Goal: Task Accomplishment & Management: Manage account settings

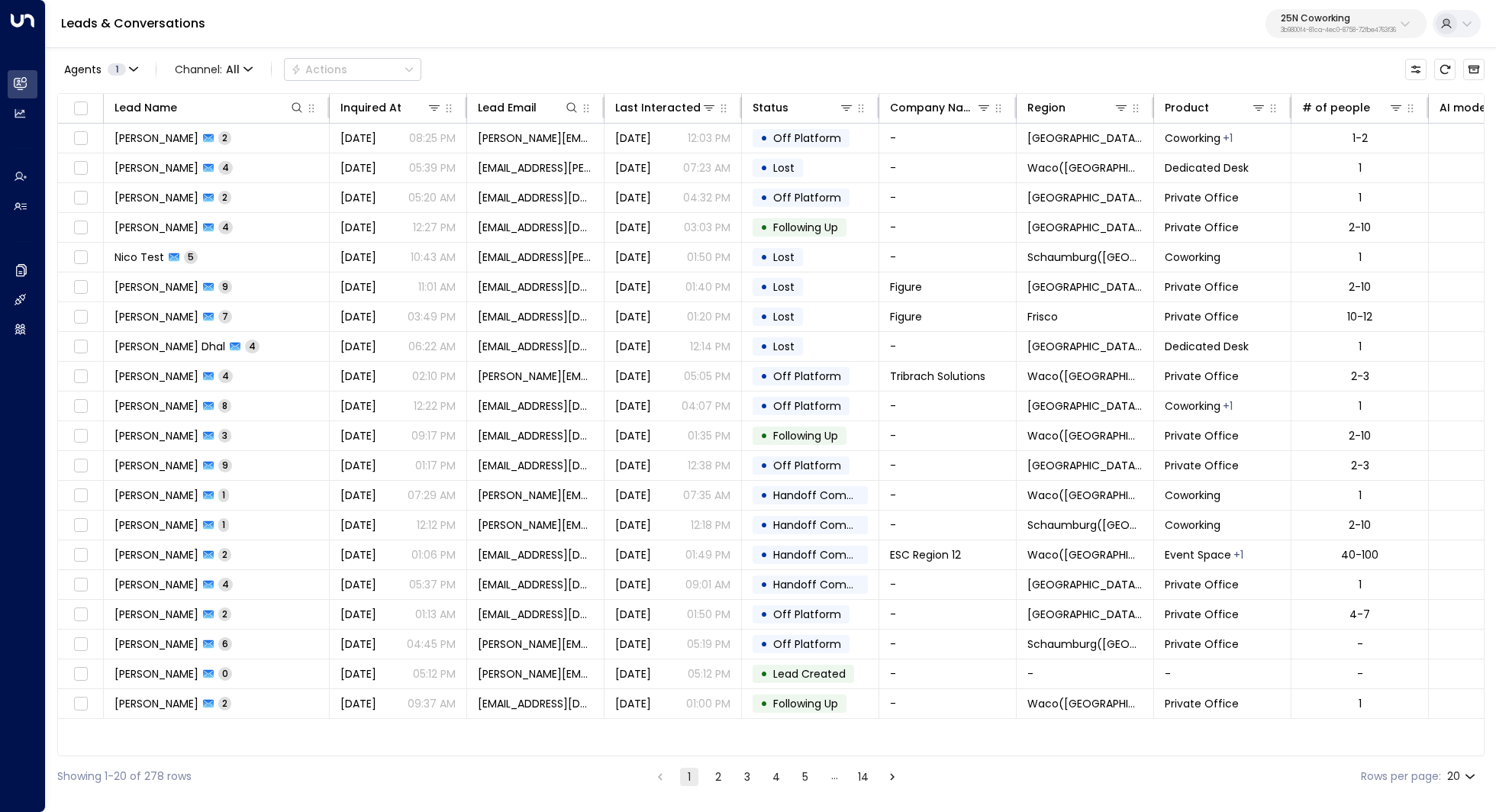
click at [1391, 9] on button "25N Coworking 3b9800f4-81ca-4ec0-8758-72fbe4763f36" at bounding box center [1346, 23] width 161 height 29
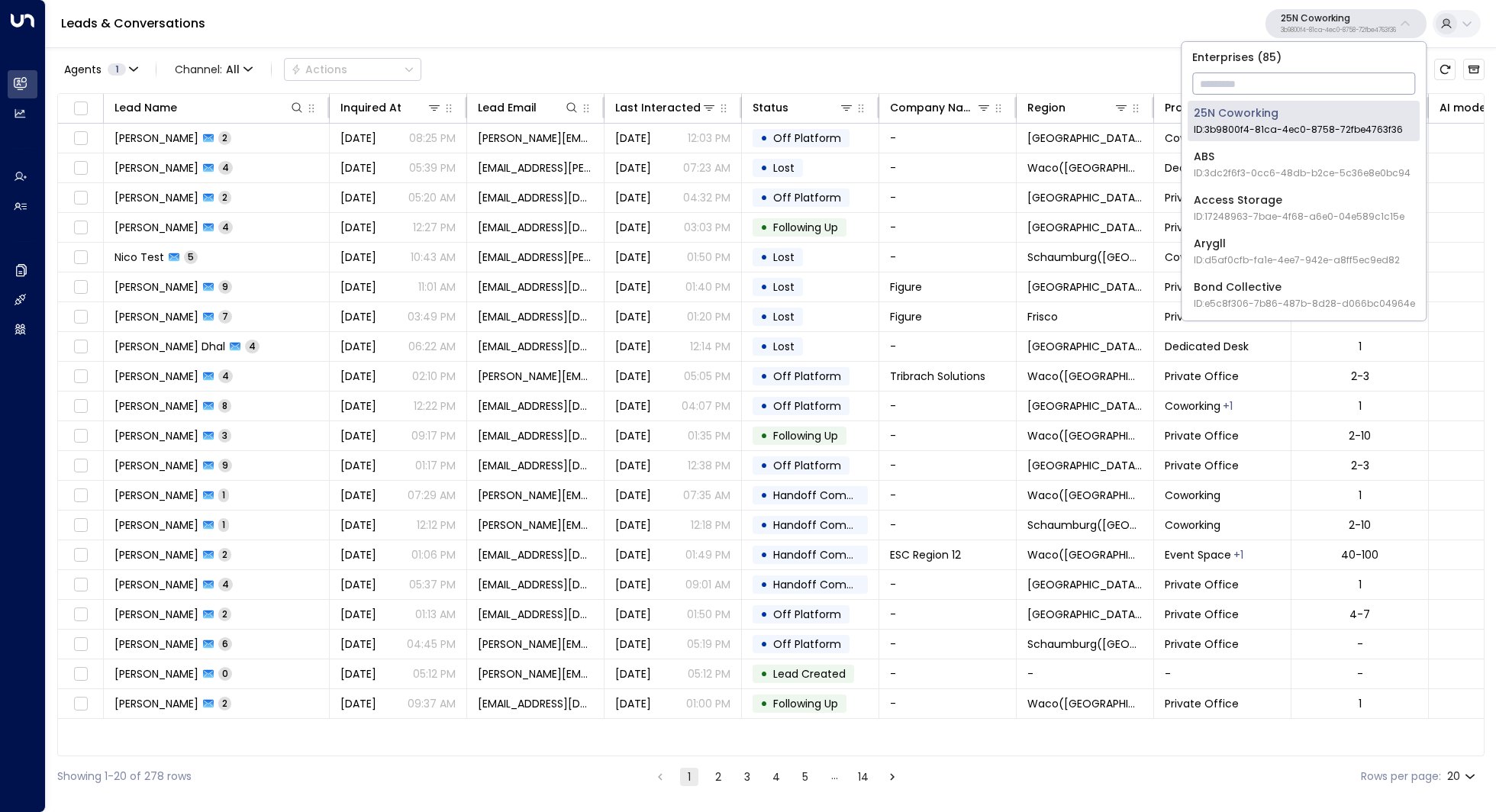
click at [1294, 78] on input "text" at bounding box center [1303, 84] width 223 height 28
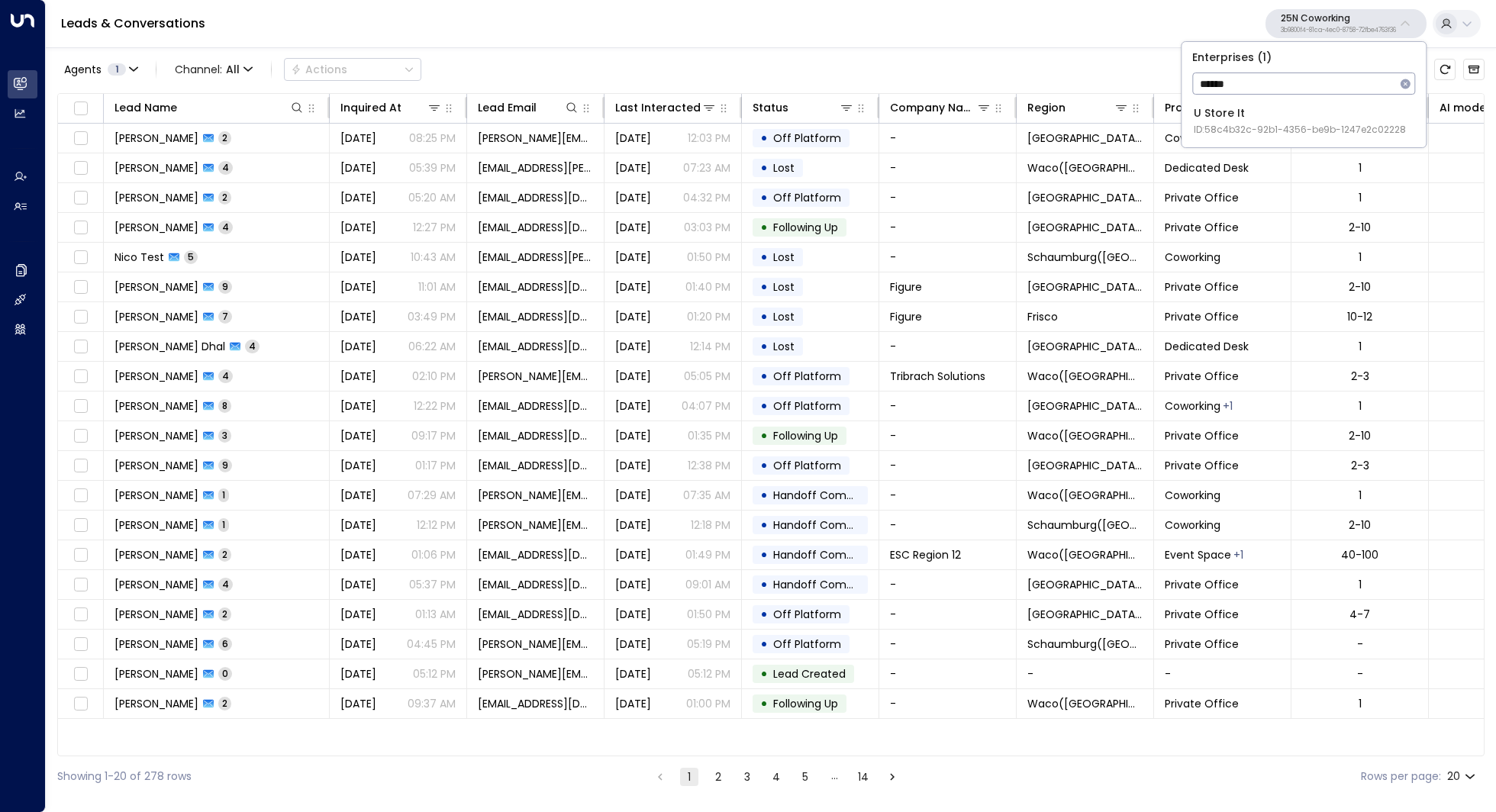
type input "******"
click at [1265, 111] on div "U Store It ID: 58c4b32c-92b1-4356-be9b-1247e2c02228" at bounding box center [1299, 120] width 213 height 31
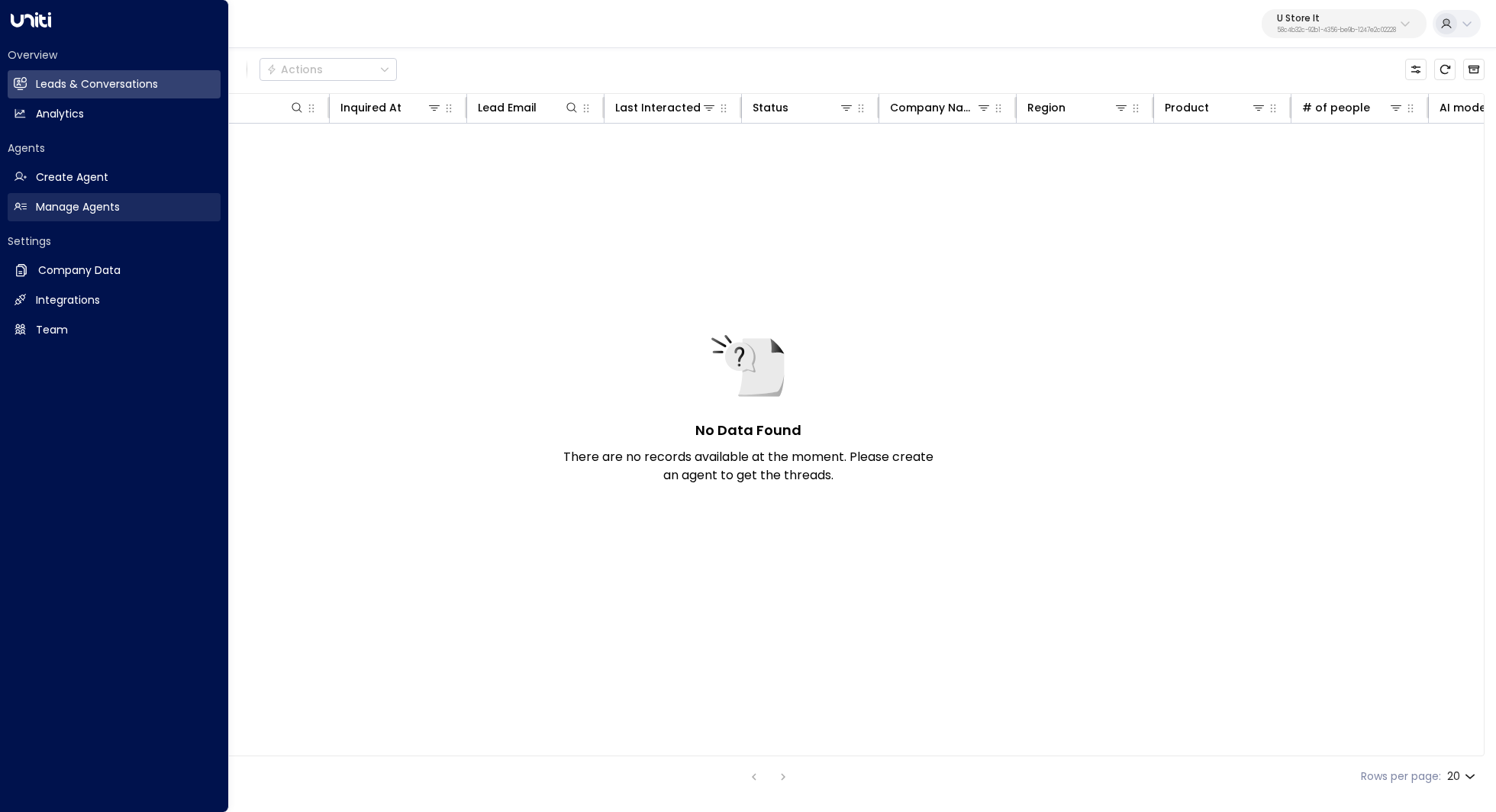
click at [84, 210] on h2 "Manage Agents" at bounding box center [77, 207] width 84 height 16
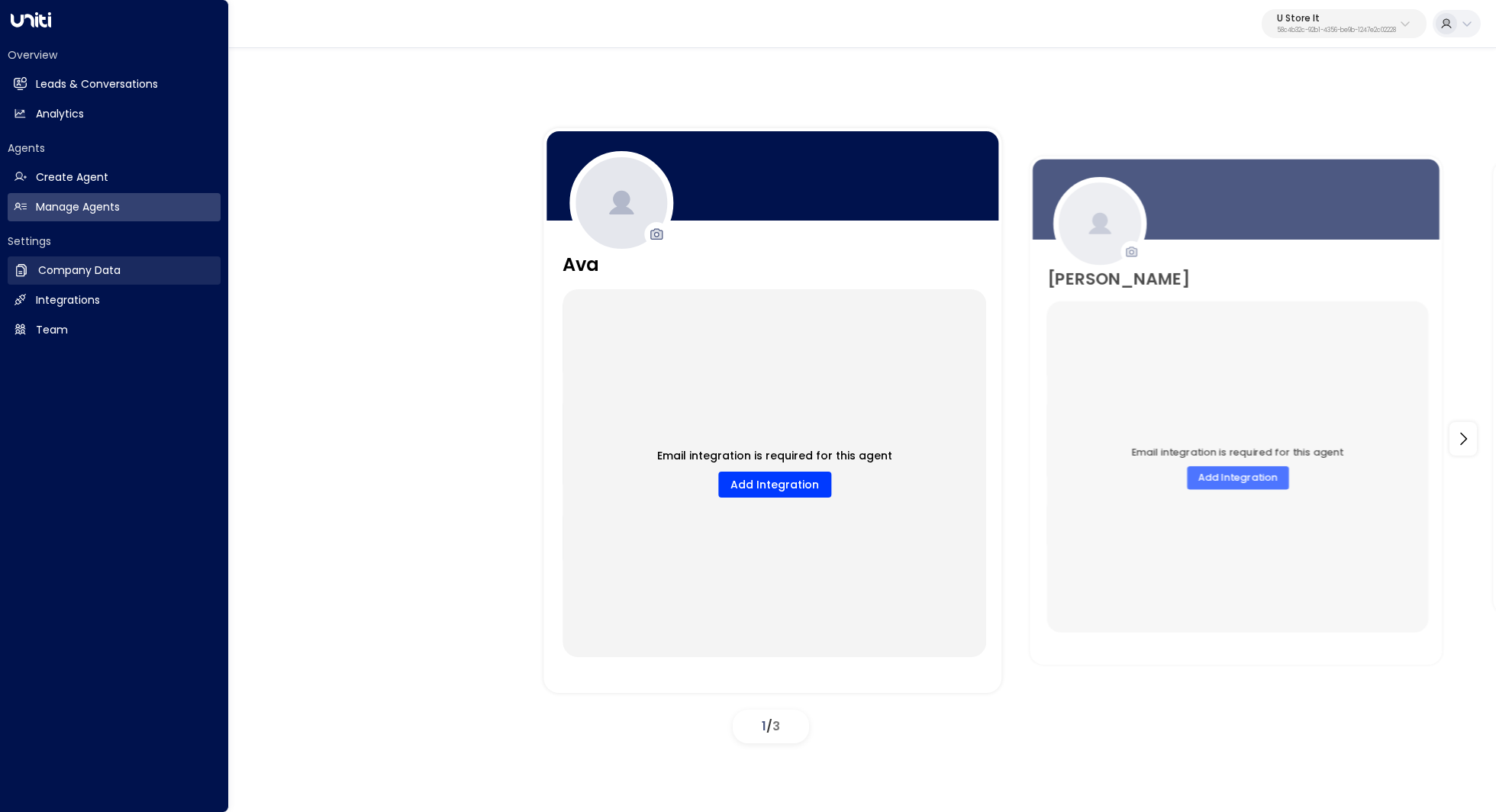
click at [121, 276] on link "Company Data Company Data" at bounding box center [114, 270] width 213 height 28
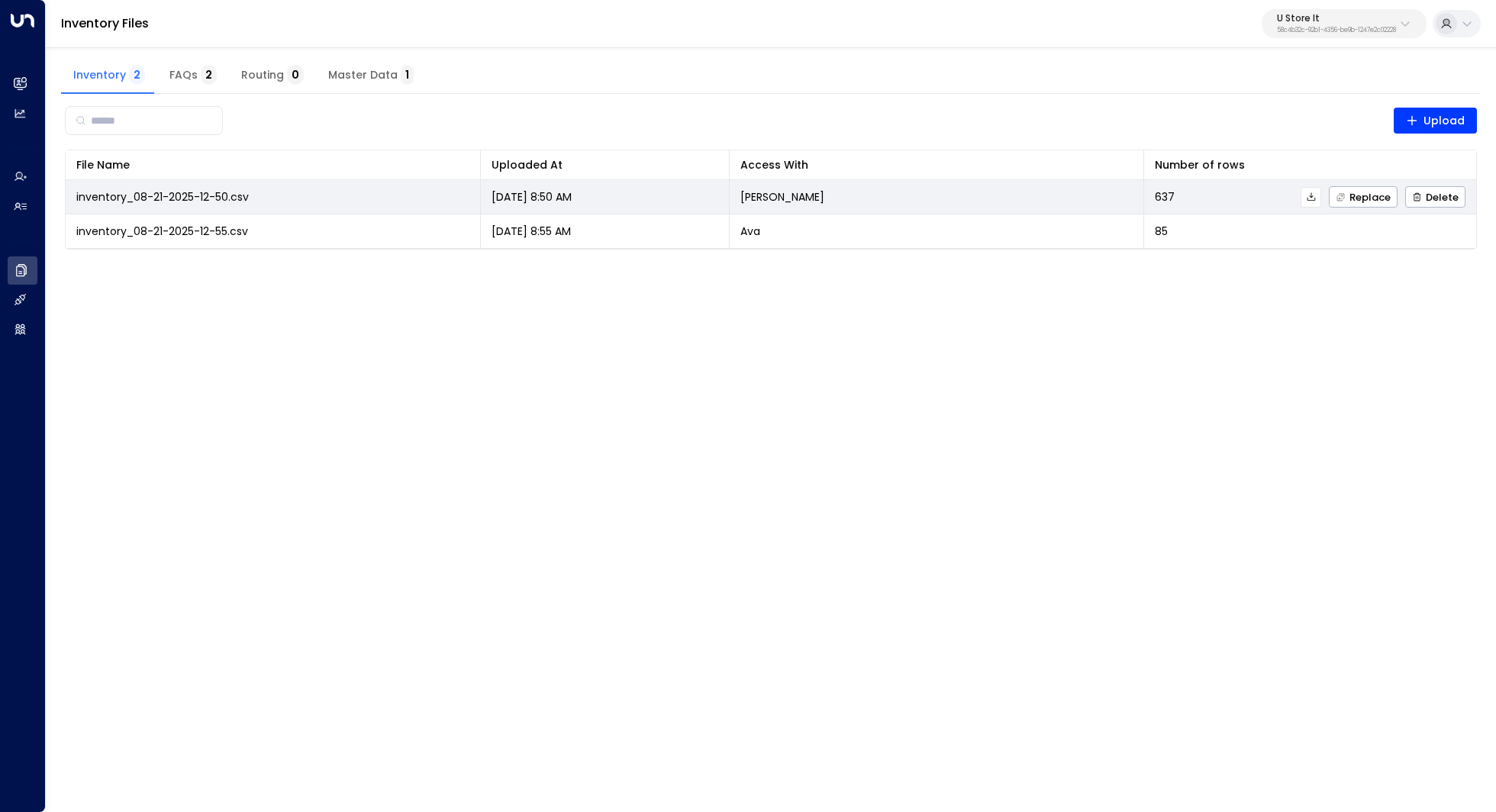
click at [1315, 196] on icon at bounding box center [1311, 197] width 11 height 11
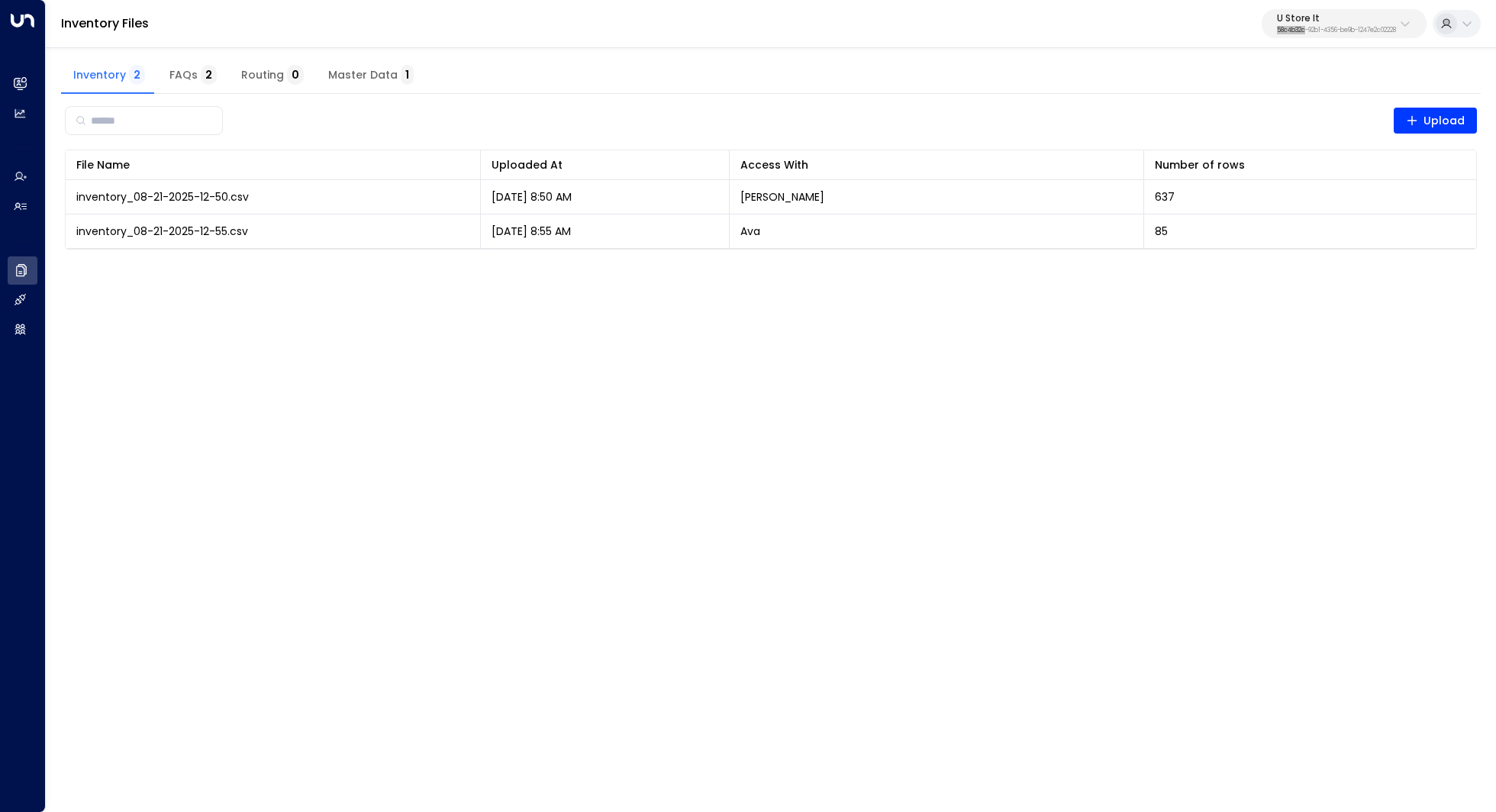
click at [1043, 32] on div "Inventory Files U Store It 58c4b32c-92b1-4356-be9b-1247e2c02228" at bounding box center [770, 24] width 1450 height 48
